Goal: Use online tool/utility: Utilize a website feature to perform a specific function

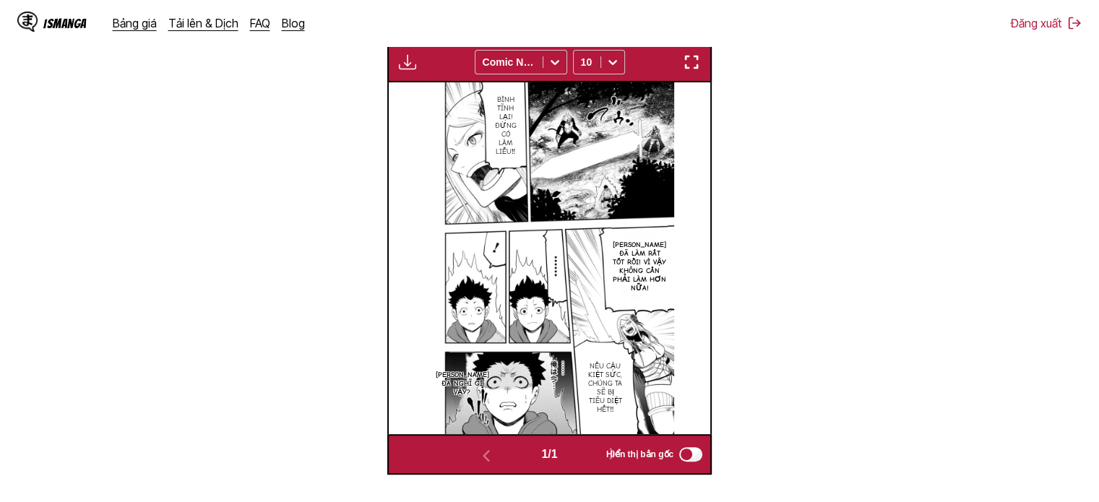
click at [688, 66] on img "button" at bounding box center [691, 61] width 17 height 17
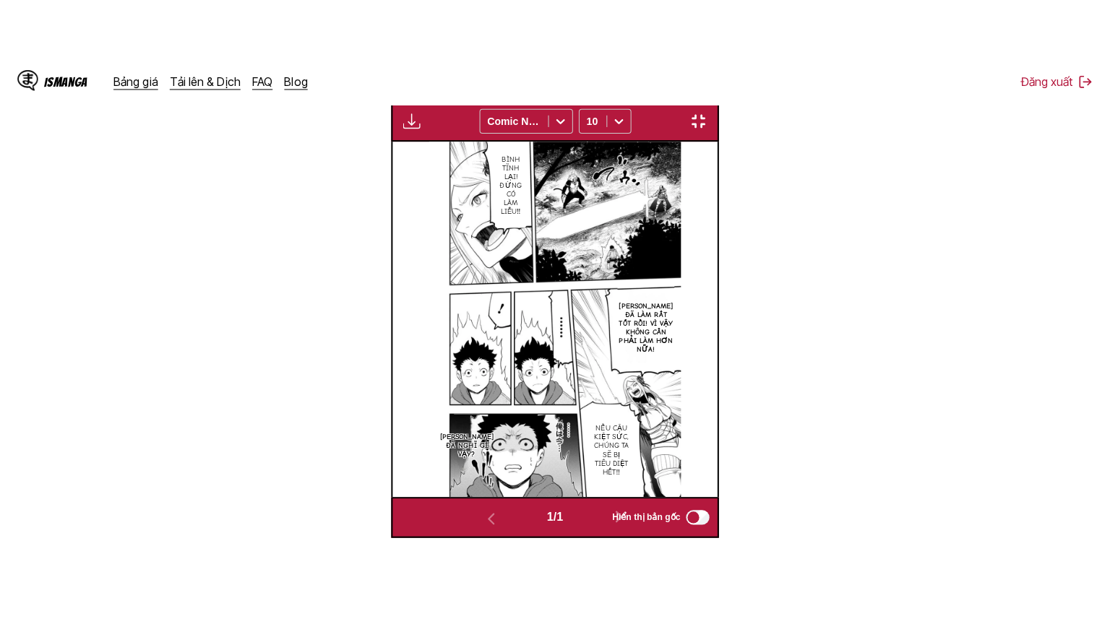
scroll to position [168, 0]
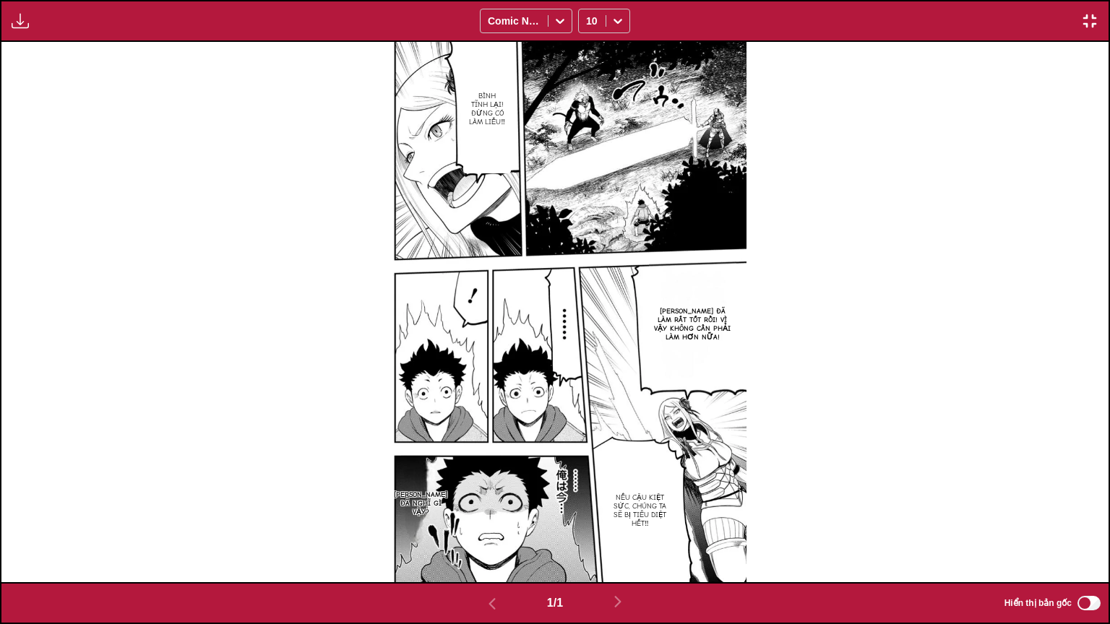
click at [29, 16] on button "button" at bounding box center [20, 21] width 26 height 19
click at [74, 38] on button "Bảng tải xuống" at bounding box center [59, 34] width 92 height 35
click at [1084, 15] on img "button" at bounding box center [1089, 20] width 17 height 17
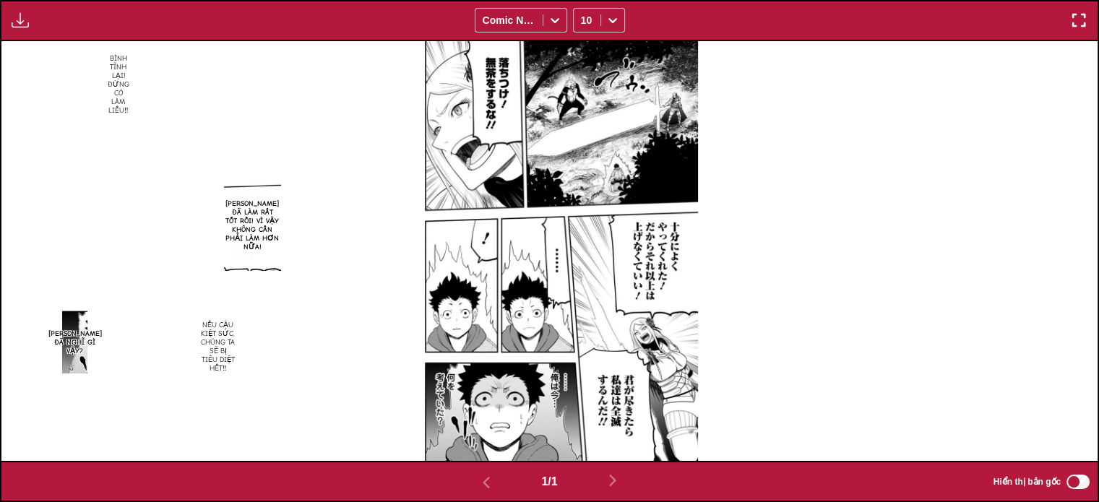
scroll to position [233, 0]
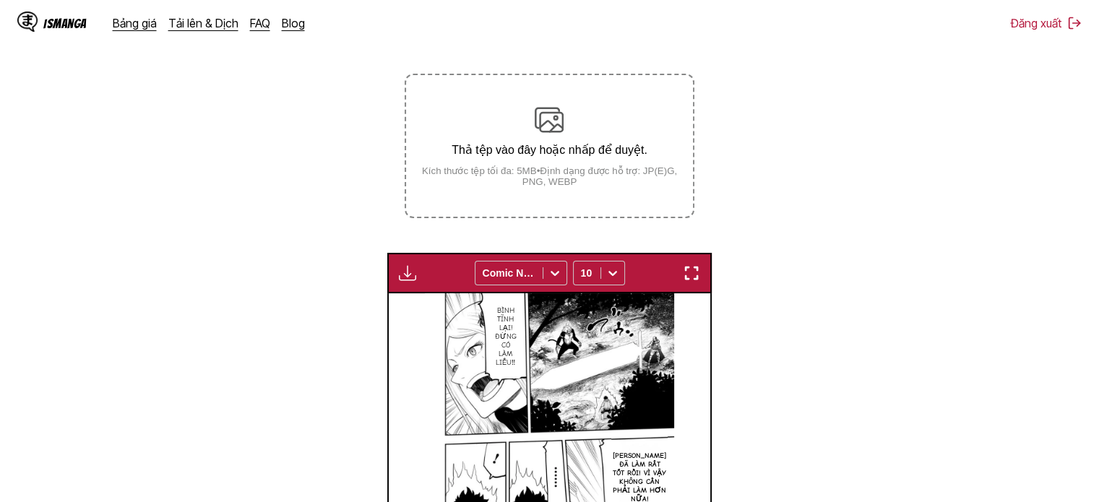
click at [613, 152] on p "Thả tệp vào đây hoặc nhấp để duyệt." at bounding box center [549, 150] width 286 height 14
click at [0, 0] on input "Thả tệp vào đây hoặc nhấp để duyệt. Kích thước tệp tối đa: 5MB • Định dạng được…" at bounding box center [0, 0] width 0 height 0
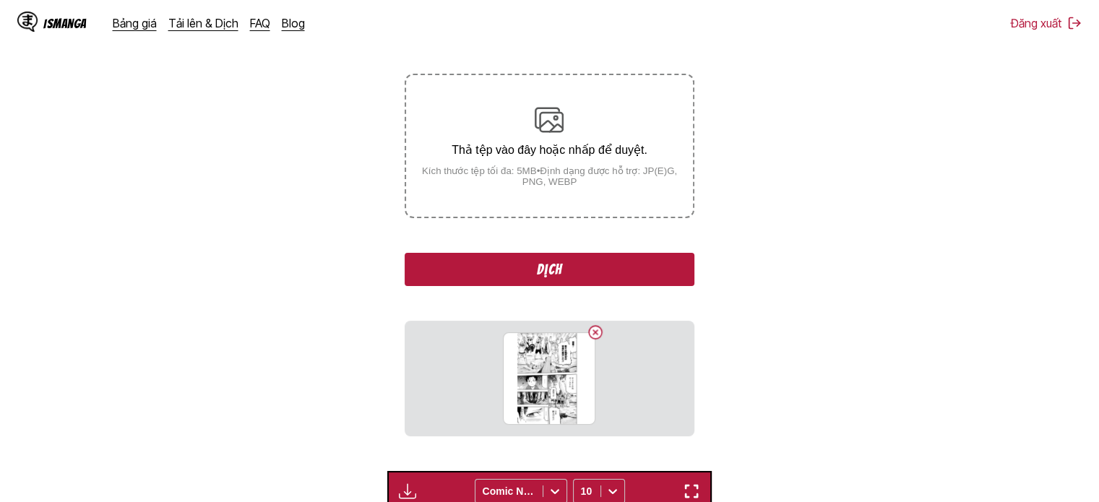
click at [558, 266] on button "Dịch" at bounding box center [549, 269] width 289 height 33
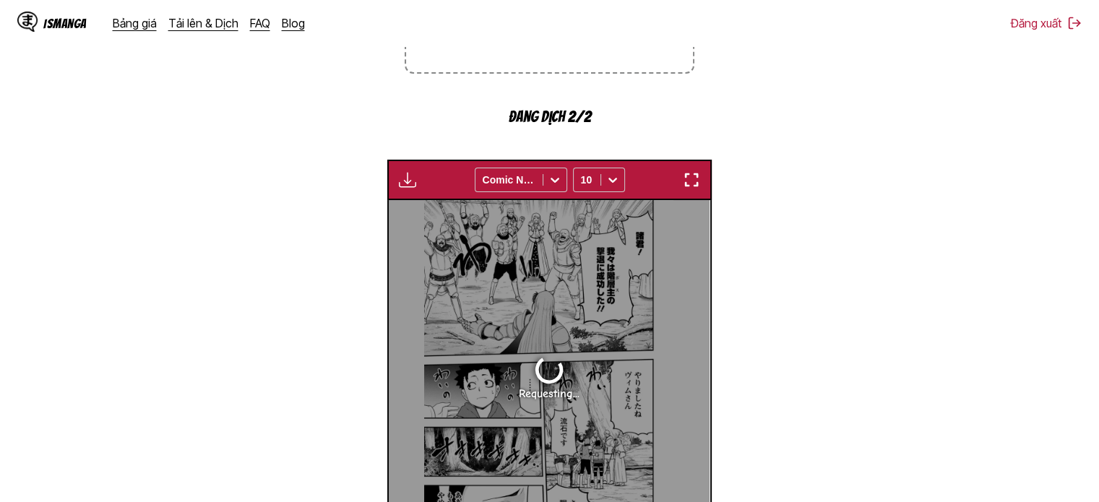
scroll to position [428, 0]
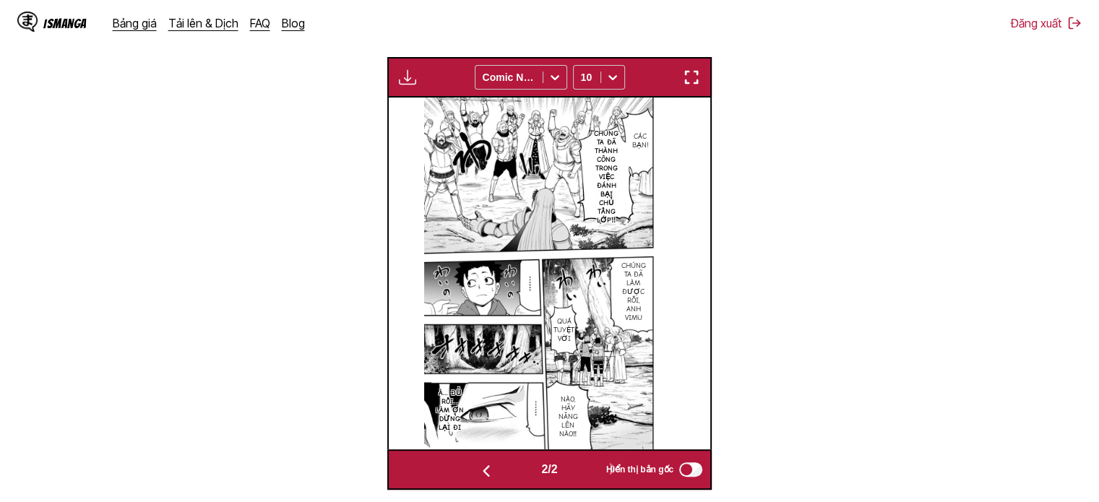
click at [418, 72] on button "button" at bounding box center [407, 77] width 26 height 19
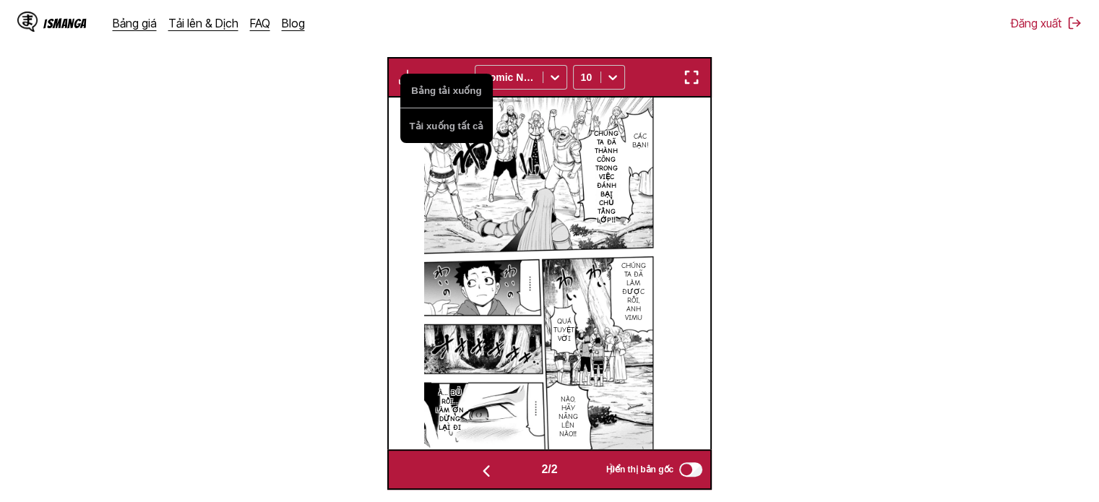
click at [687, 74] on img "button" at bounding box center [691, 77] width 17 height 17
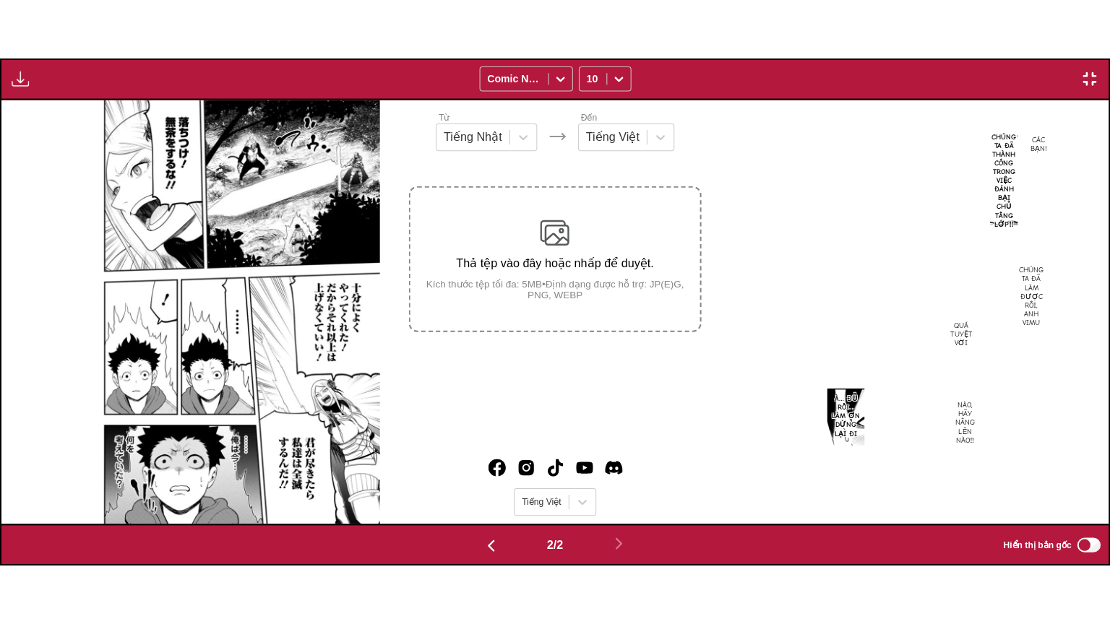
scroll to position [0, 1107]
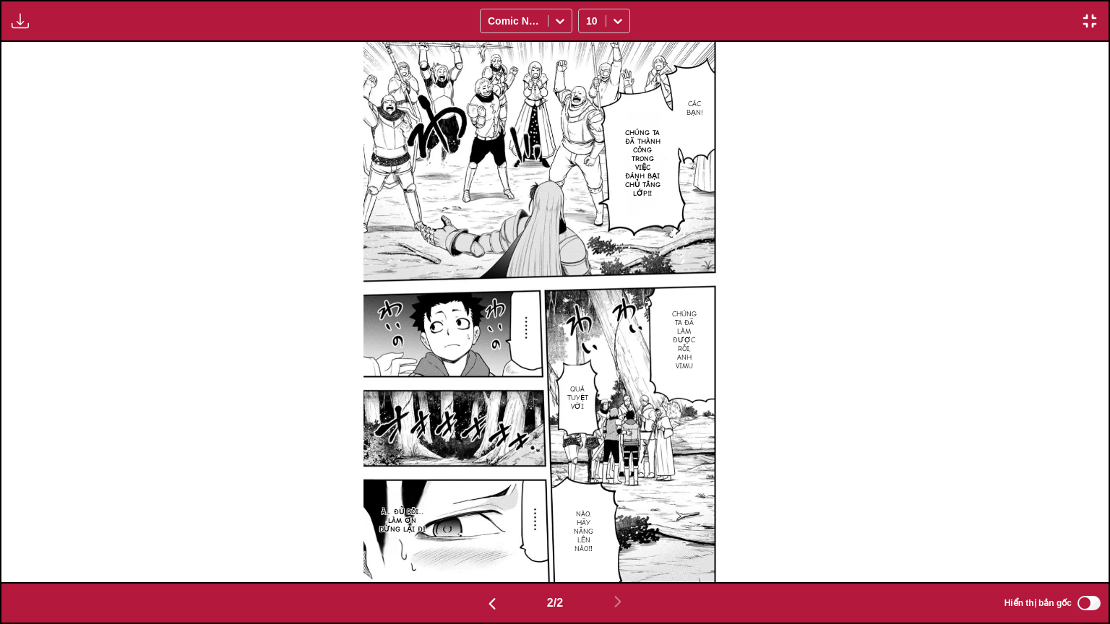
click at [28, 15] on img "button" at bounding box center [20, 20] width 17 height 17
click at [40, 46] on button "Bảng tải xuống" at bounding box center [59, 34] width 92 height 35
click at [1089, 27] on img "button" at bounding box center [1089, 20] width 17 height 17
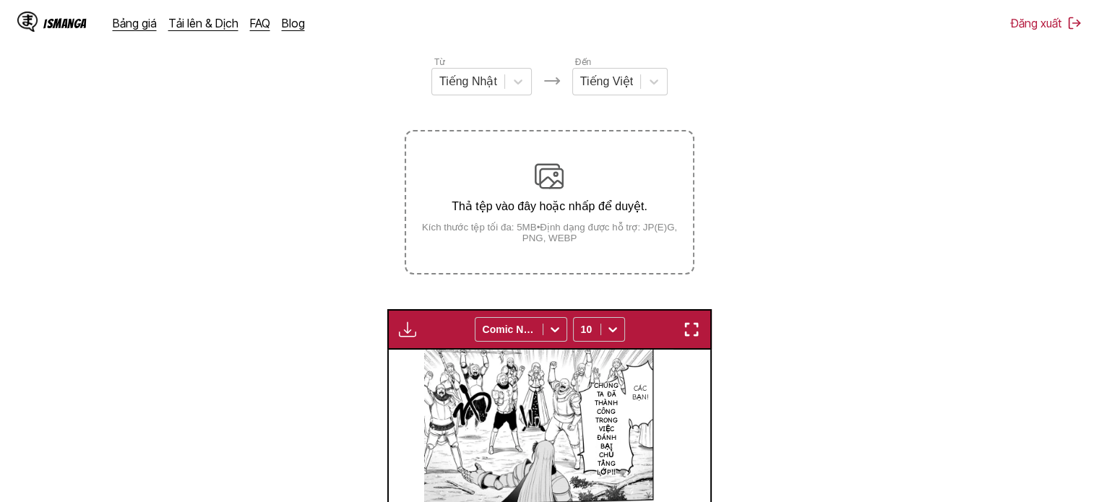
scroll to position [160, 0]
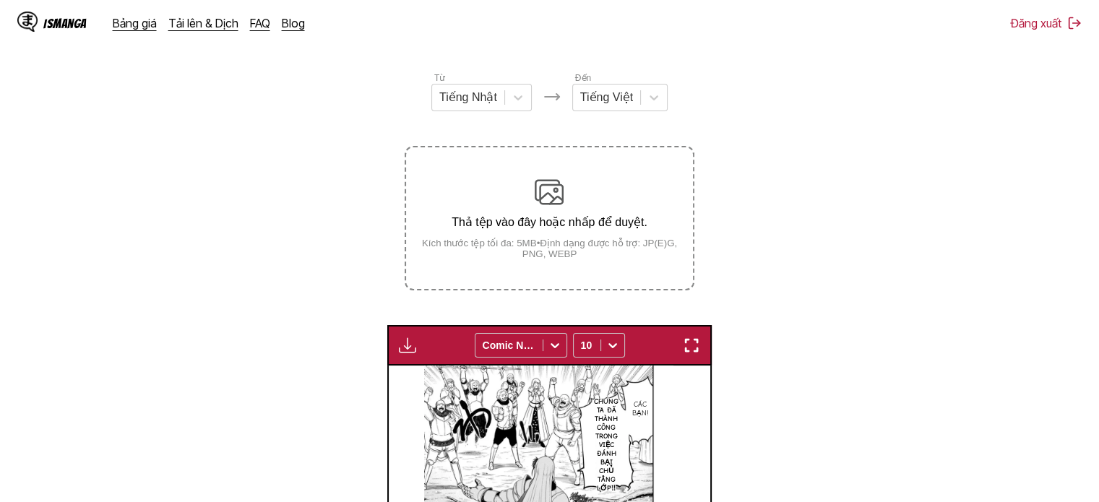
click at [616, 222] on p "Thả tệp vào đây hoặc nhấp để duyệt." at bounding box center [549, 222] width 286 height 14
click at [0, 0] on input "Thả tệp vào đây hoặc nhấp để duyệt. Kích thước tệp tối đa: 5MB • Định dạng được…" at bounding box center [0, 0] width 0 height 0
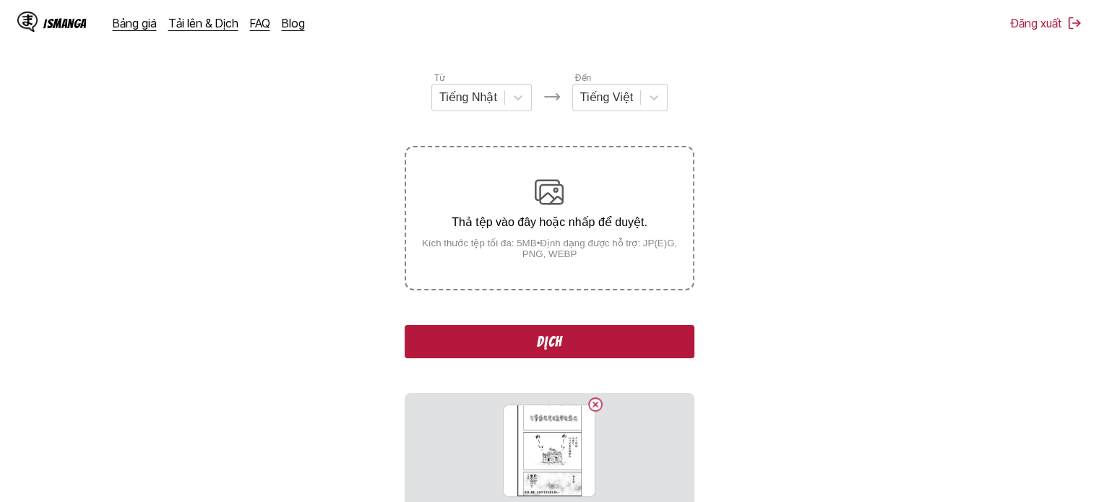
click at [534, 332] on button "Dịch" at bounding box center [549, 341] width 289 height 33
